Goal: Information Seeking & Learning: Learn about a topic

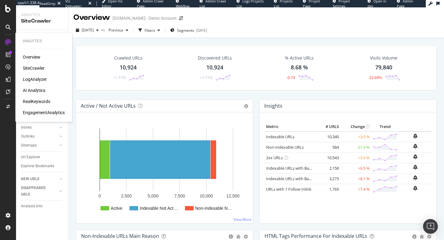
click at [30, 90] on div "AI Analytics" at bounding box center [34, 90] width 22 height 6
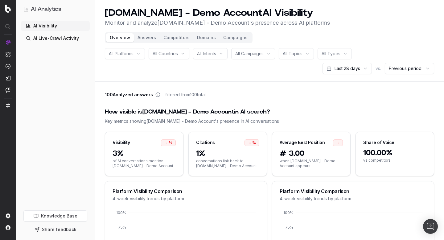
click at [144, 37] on button "Answers" at bounding box center [147, 37] width 26 height 9
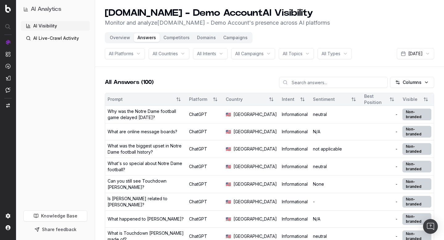
click at [180, 38] on button "Competitors" at bounding box center [177, 37] width 34 height 9
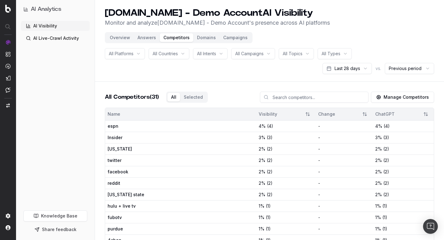
click at [116, 38] on button "Overview" at bounding box center [120, 37] width 28 height 9
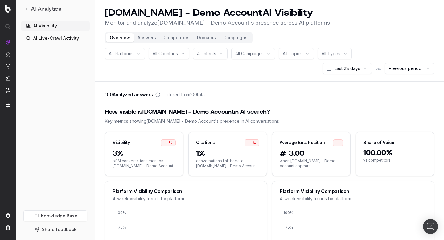
click at [229, 39] on button "Campaigns" at bounding box center [235, 37] width 32 height 9
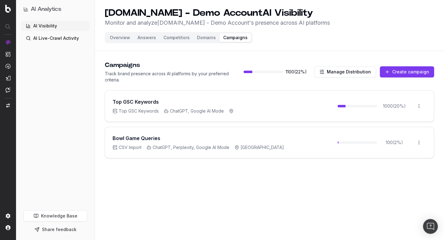
click at [67, 38] on link "AI Live-Crawl Activity" at bounding box center [55, 38] width 69 height 10
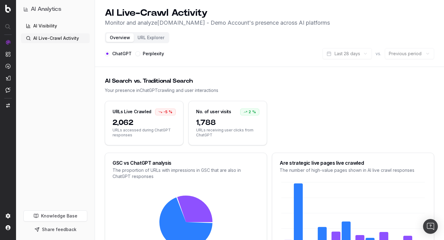
click at [138, 54] on button "Perplexity" at bounding box center [137, 53] width 5 height 5
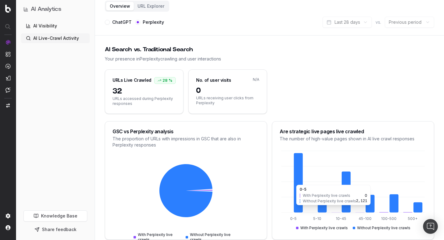
scroll to position [22, 0]
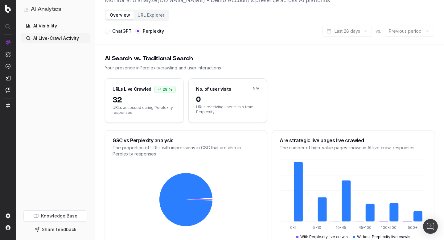
type button "perplexity"
click at [110, 30] on div "ChatGPT" at bounding box center [118, 31] width 27 height 11
click at [109, 30] on button "ChatGPT" at bounding box center [107, 31] width 5 height 5
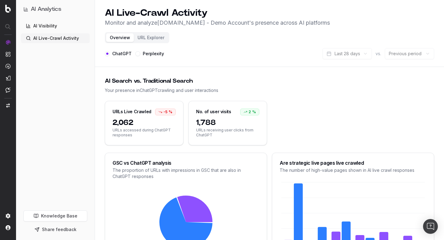
type button "chatgpt"
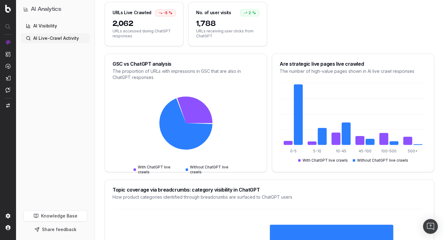
scroll to position [98, 0]
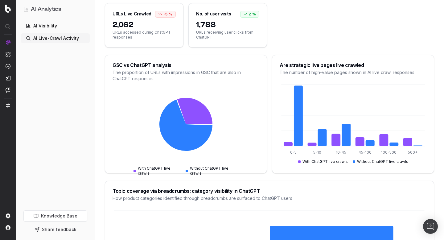
click at [62, 213] on link "Knowledge Base" at bounding box center [55, 215] width 64 height 11
